Goal: Complete application form: Complete application form

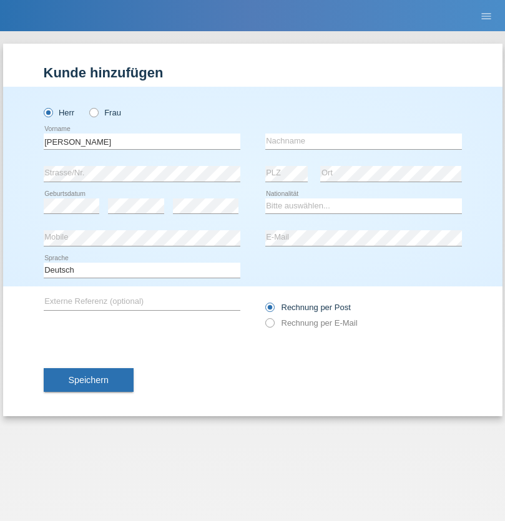
type input "Philippe Marc"
click at [363, 141] on input "text" at bounding box center [363, 141] width 197 height 16
type input "Chablais"
select select "CH"
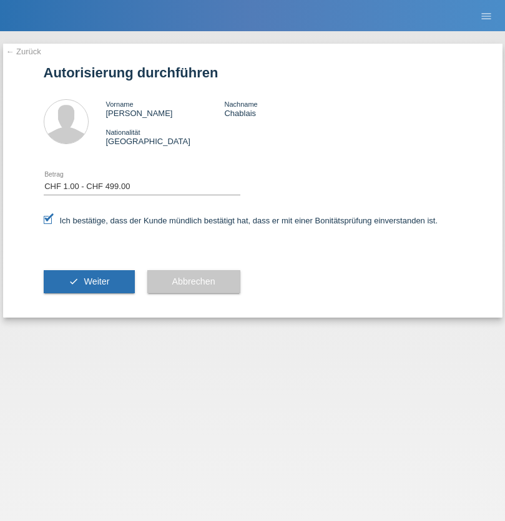
select select "1"
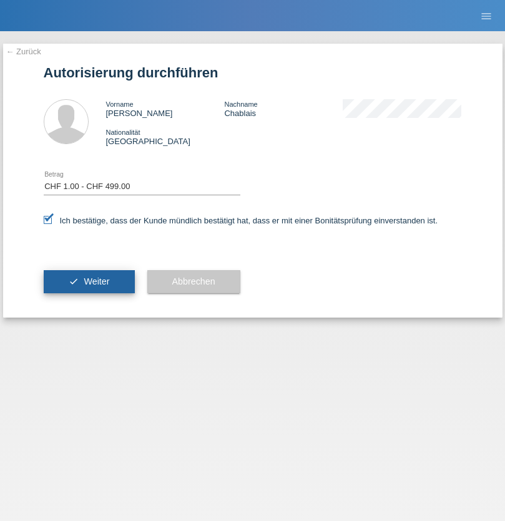
click at [89, 281] on span "Weiter" at bounding box center [97, 281] width 26 height 10
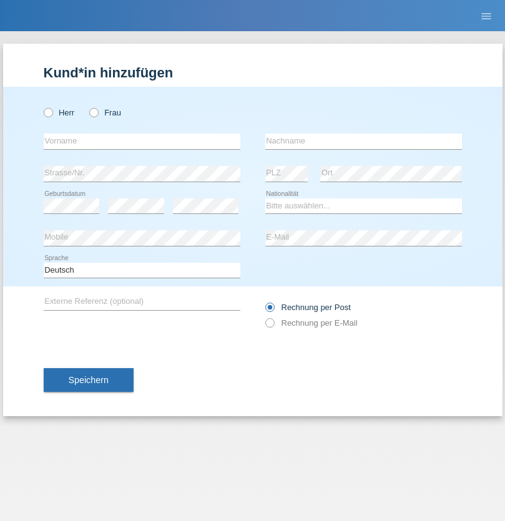
radio input "true"
click at [142, 141] on input "text" at bounding box center [142, 141] width 197 height 16
type input "[PERSON_NAME]"
click at [363, 141] on input "text" at bounding box center [363, 141] width 197 height 16
type input "Costa"
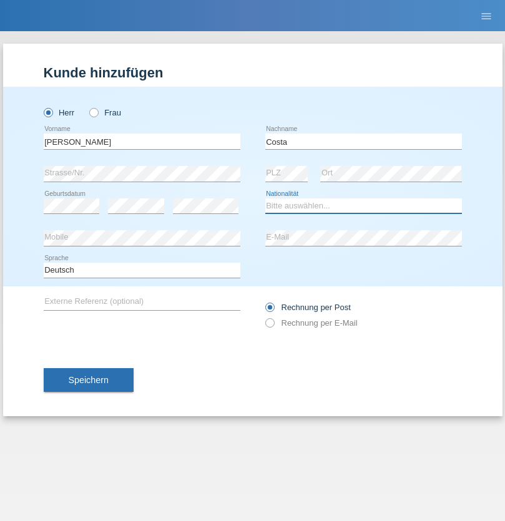
select select "PT"
select select "C"
select select "01"
select select "09"
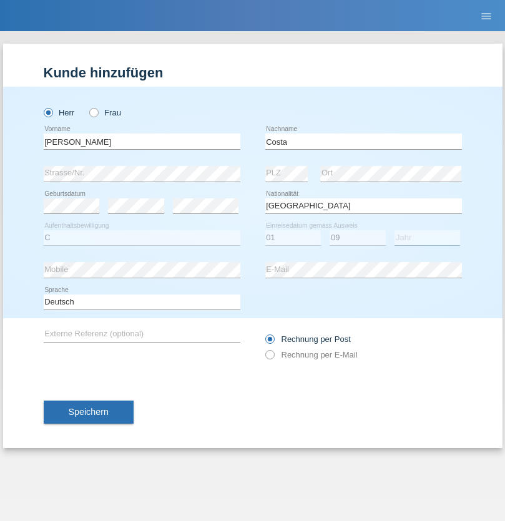
select select "2021"
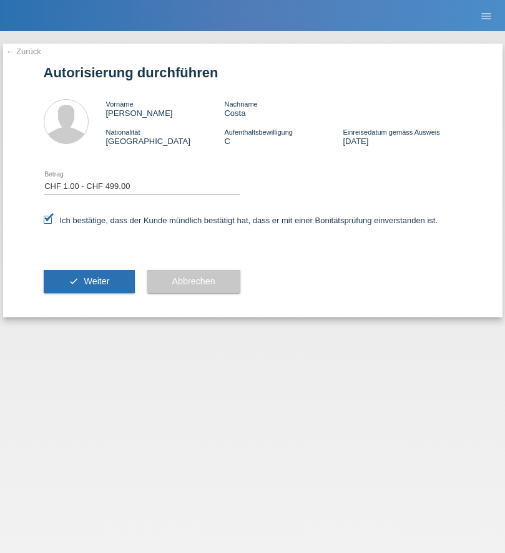
select select "1"
click at [89, 281] on span "Weiter" at bounding box center [97, 281] width 26 height 10
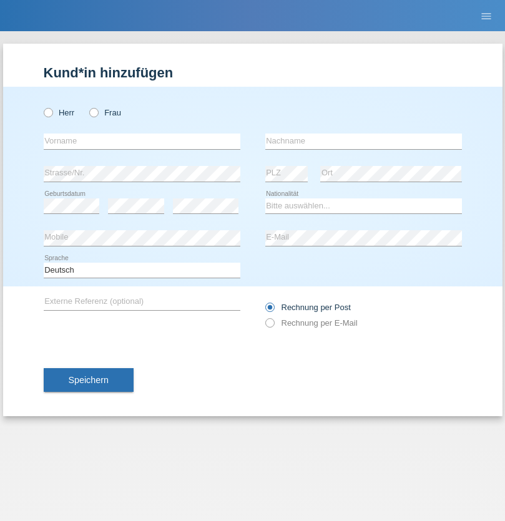
radio input "true"
click at [142, 141] on input "text" at bounding box center [142, 141] width 197 height 16
type input "Marco"
click at [363, 141] on input "text" at bounding box center [363, 141] width 197 height 16
type input "Maret"
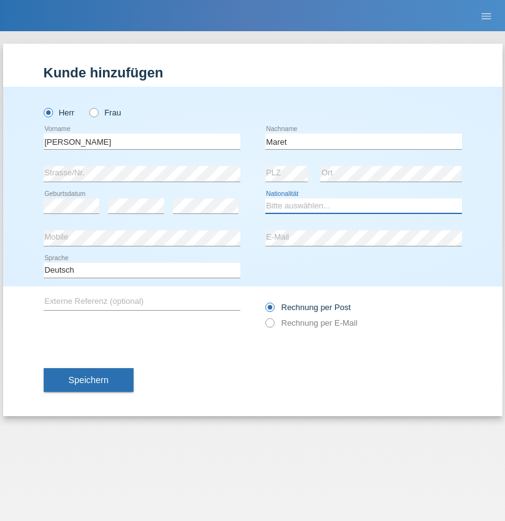
select select "CH"
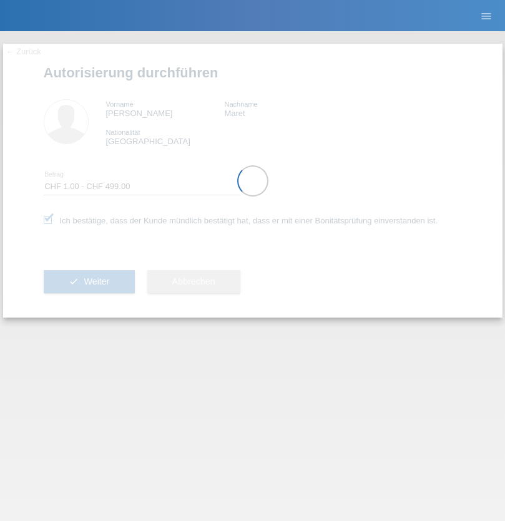
select select "1"
